Goal: Transaction & Acquisition: Book appointment/travel/reservation

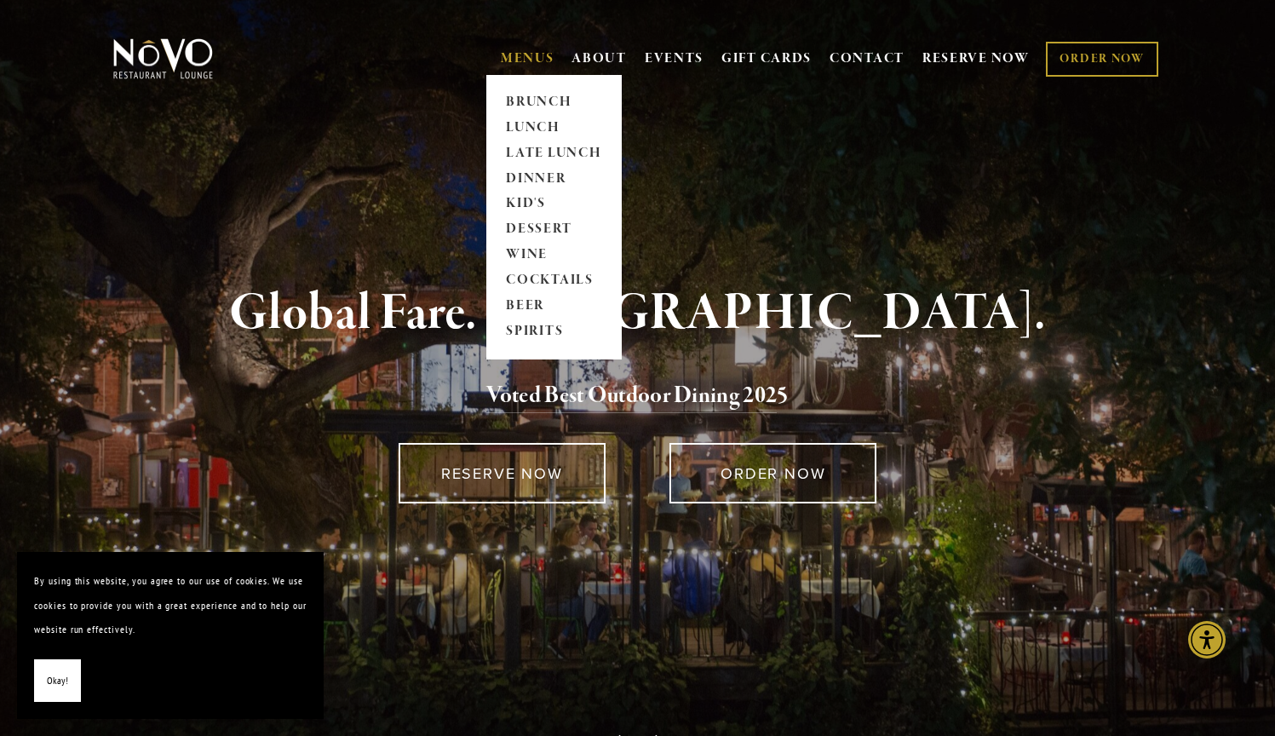
click at [520, 57] on link "MENUS" at bounding box center [528, 58] width 54 height 17
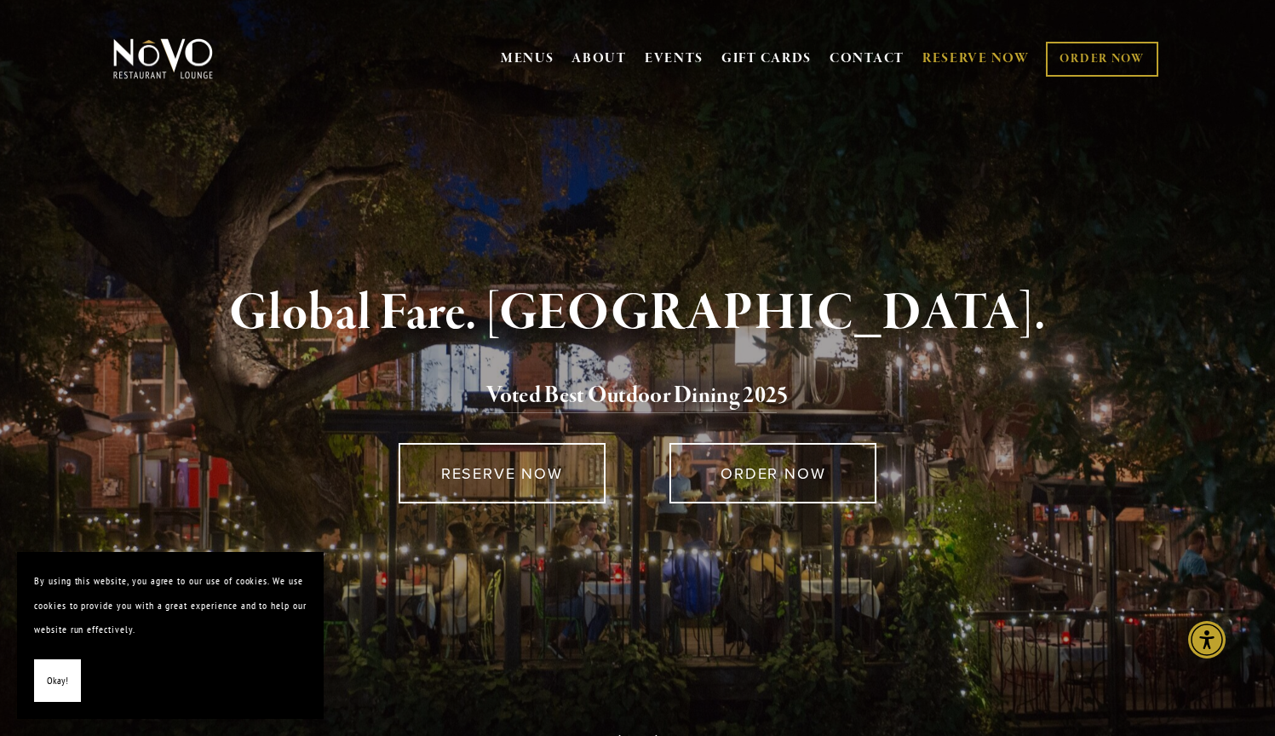
click at [973, 52] on link "RESERVE NOW" at bounding box center [975, 59] width 107 height 32
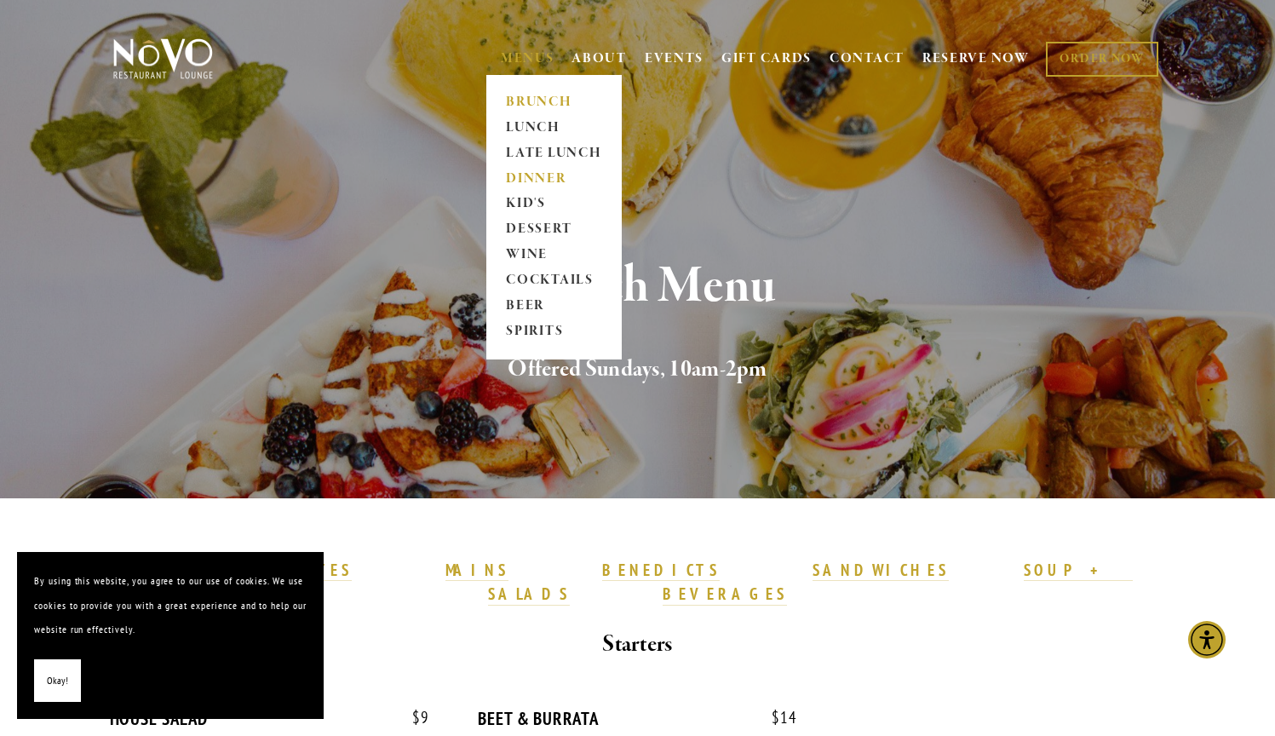
click at [522, 177] on link "DINNER" at bounding box center [554, 179] width 106 height 26
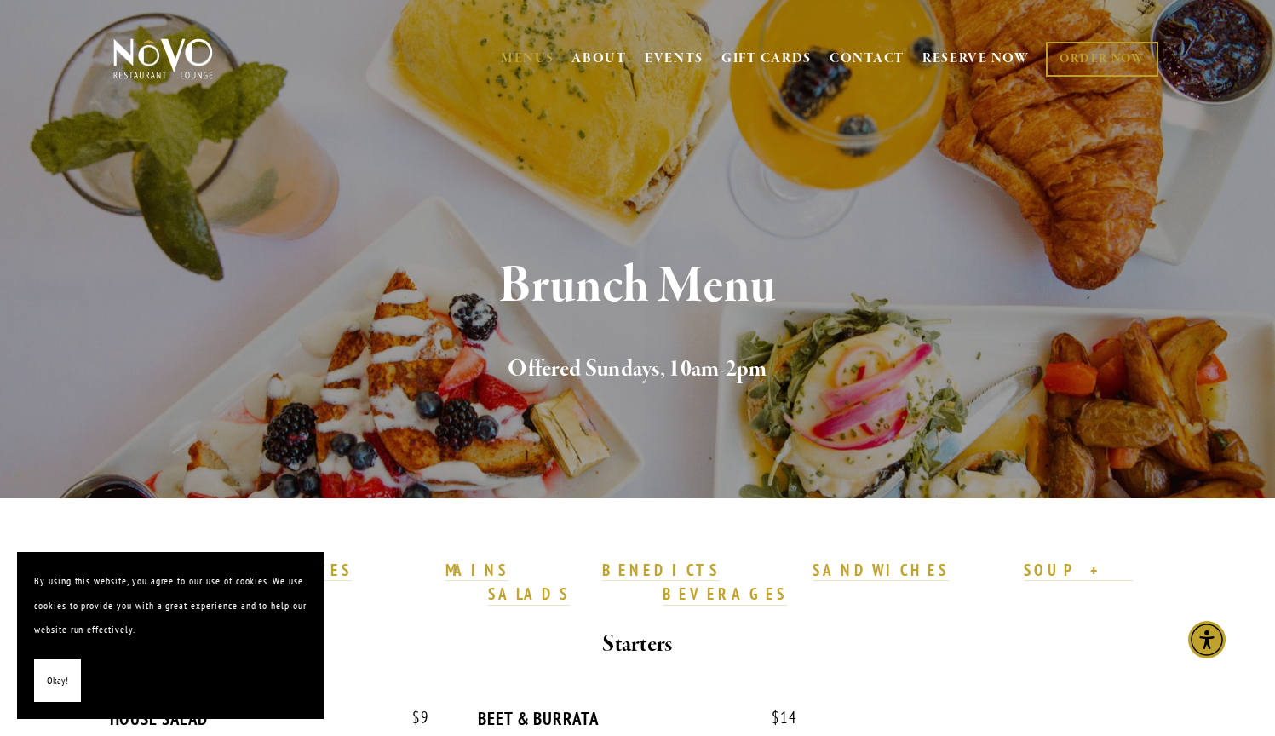
click at [56, 685] on span "Okay!" at bounding box center [57, 681] width 21 height 25
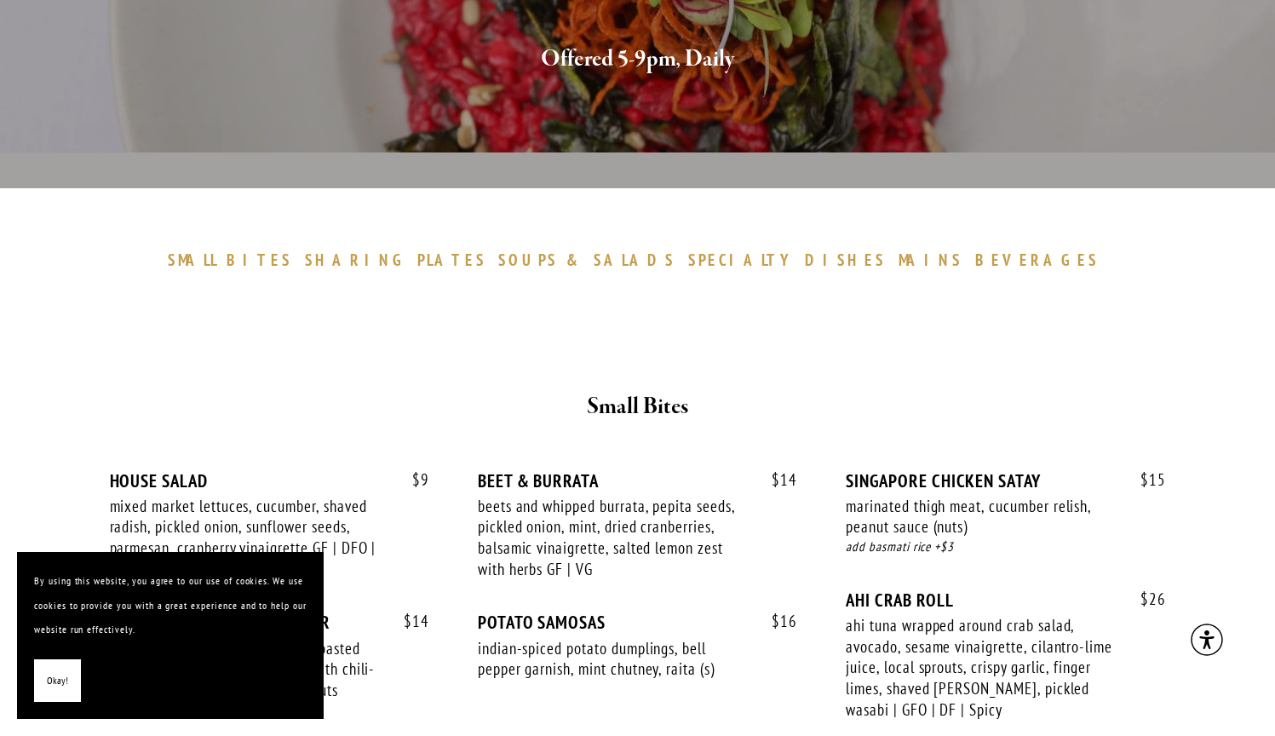
scroll to position [486, 0]
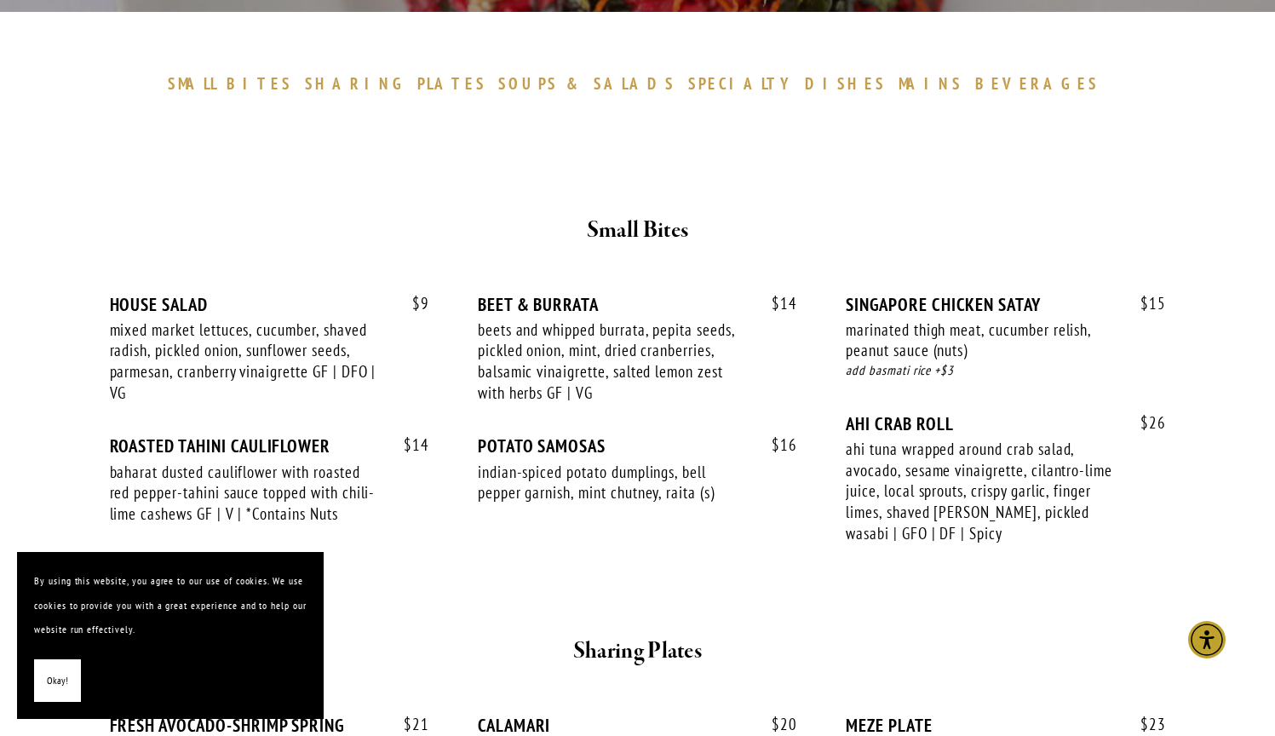
click at [53, 687] on span "Okay!" at bounding box center [57, 681] width 21 height 25
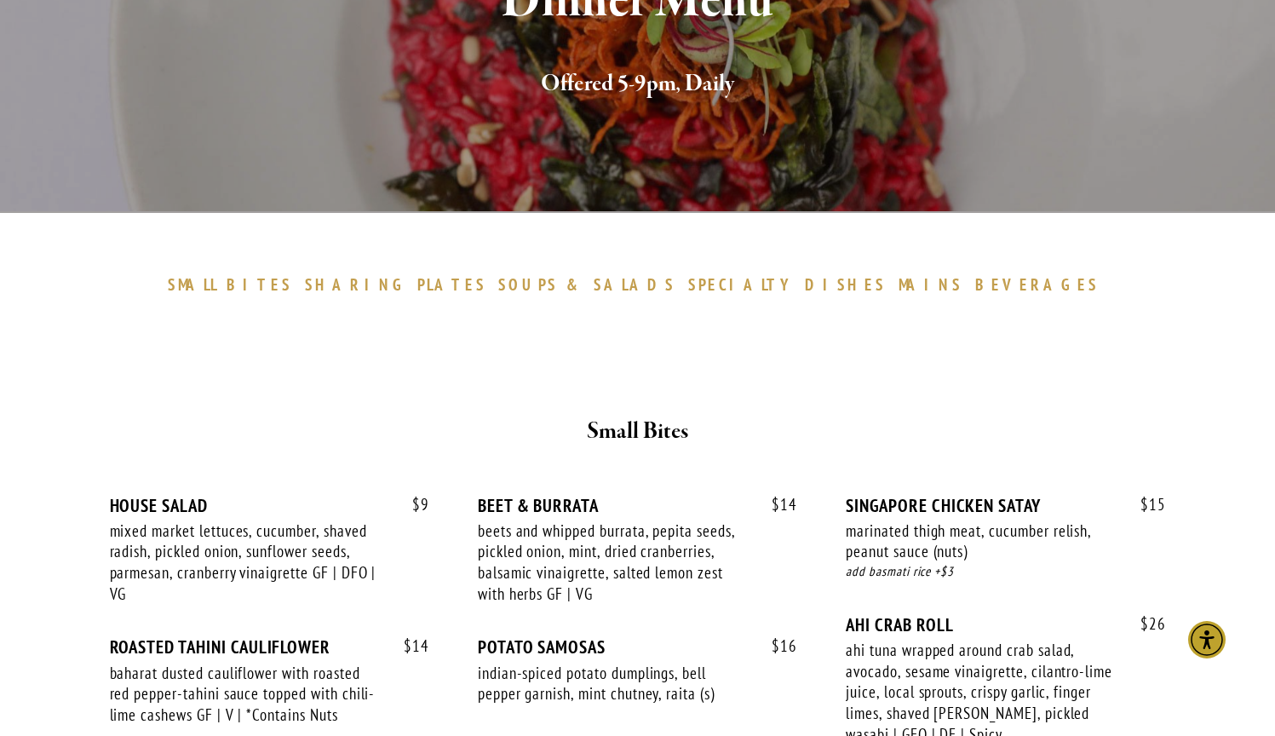
scroll to position [284, 0]
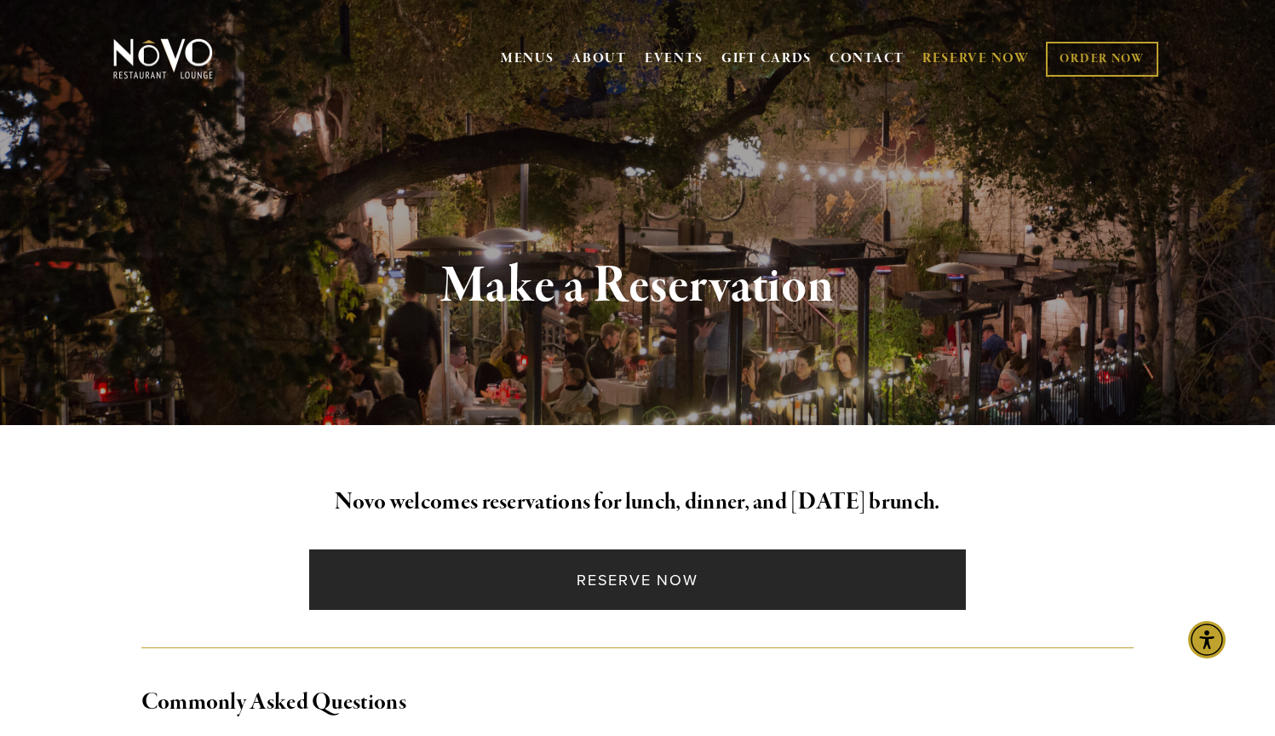
click at [706, 585] on link "Reserve Now" at bounding box center [637, 579] width 657 height 60
